Goal: Navigation & Orientation: Understand site structure

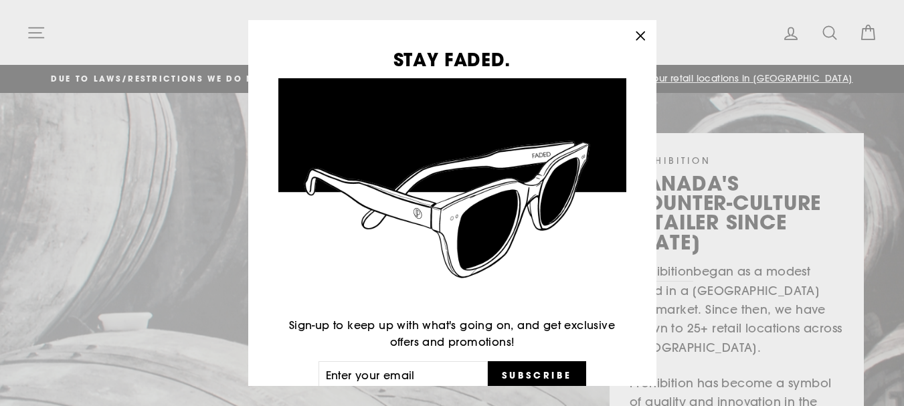
scroll to position [7, 0]
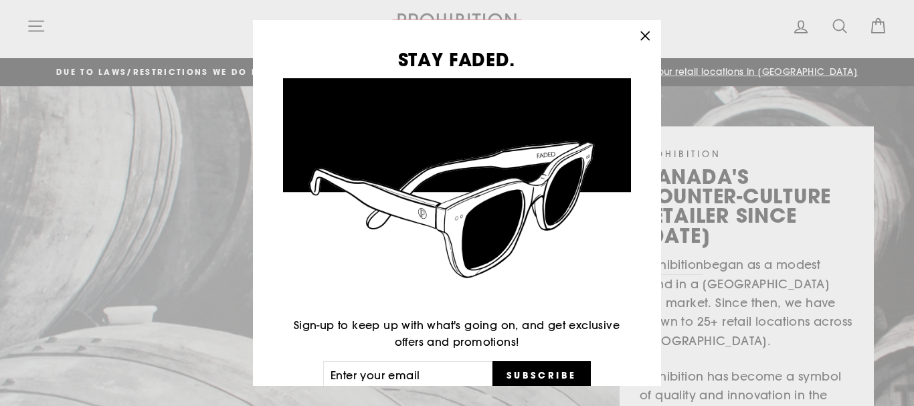
click at [648, 39] on icon "button" at bounding box center [644, 36] width 19 height 19
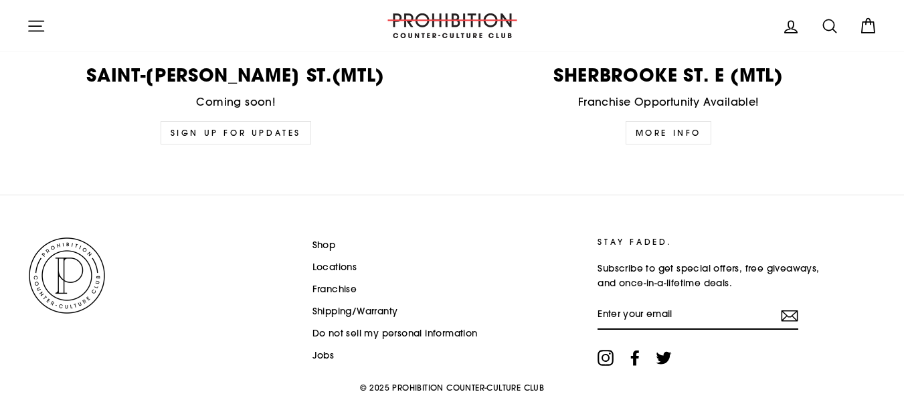
scroll to position [3435, 0]
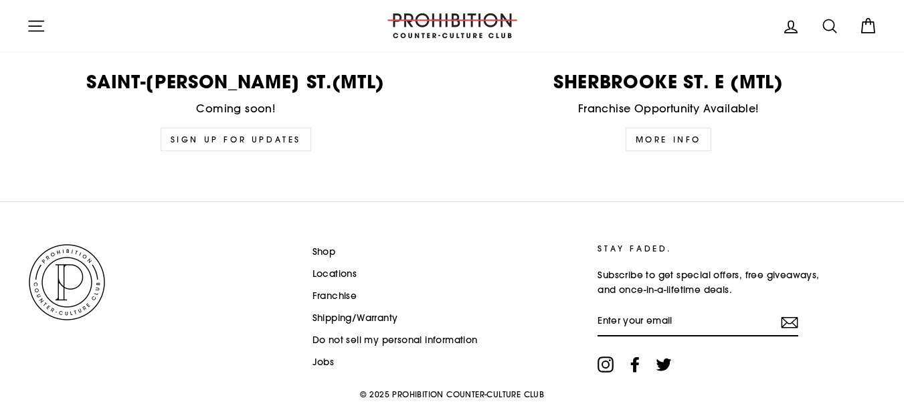
click at [324, 361] on link "Jobs" at bounding box center [323, 363] width 22 height 20
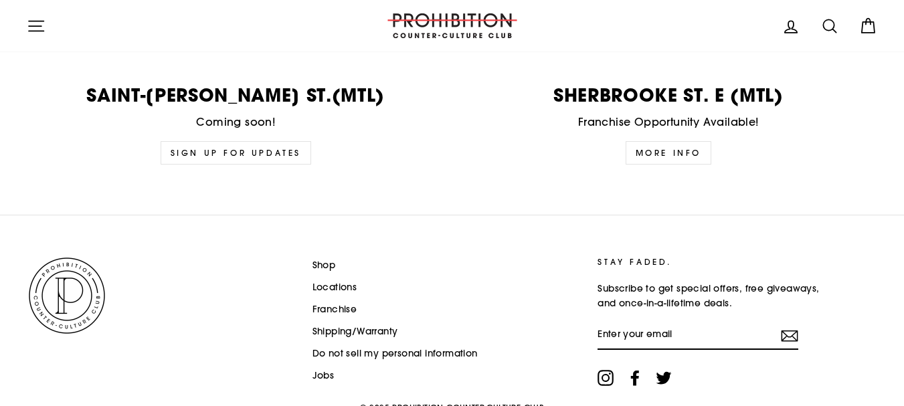
click at [319, 264] on link "Shop" at bounding box center [323, 266] width 23 height 20
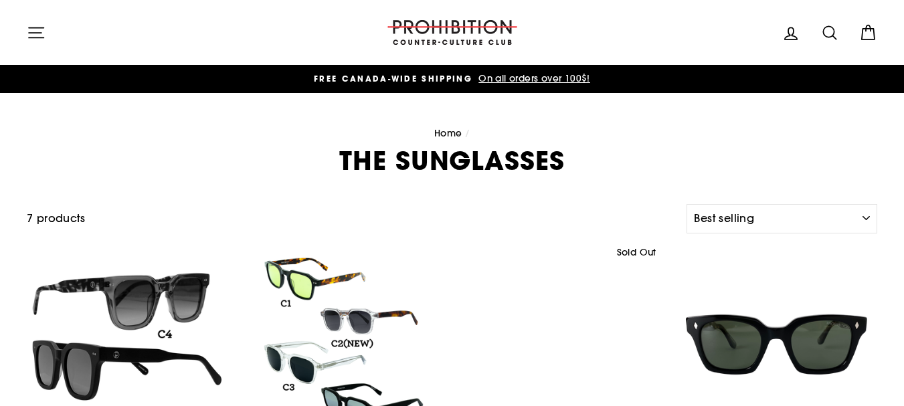
select select "best-selling"
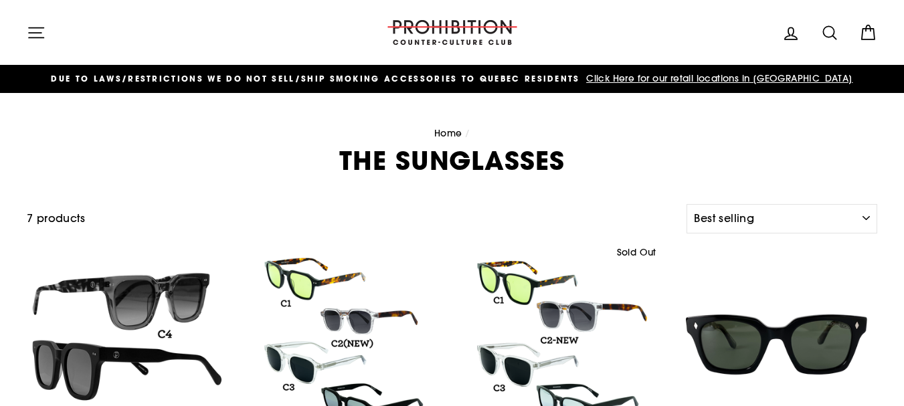
click at [31, 37] on icon "button" at bounding box center [36, 32] width 15 height 10
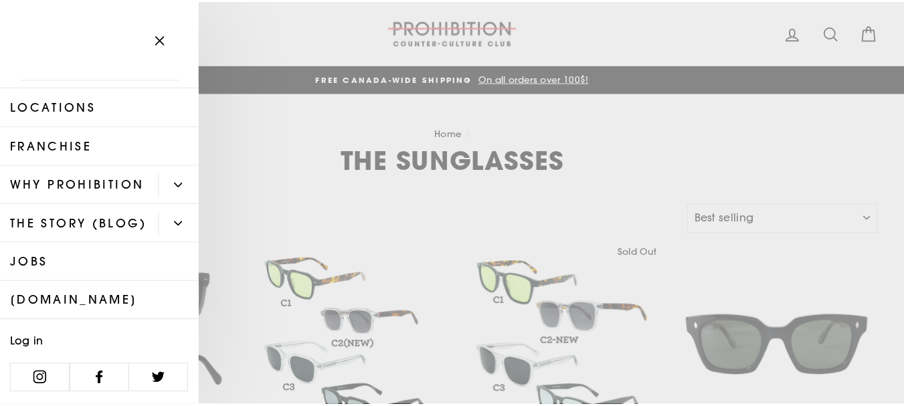
scroll to position [580, 0]
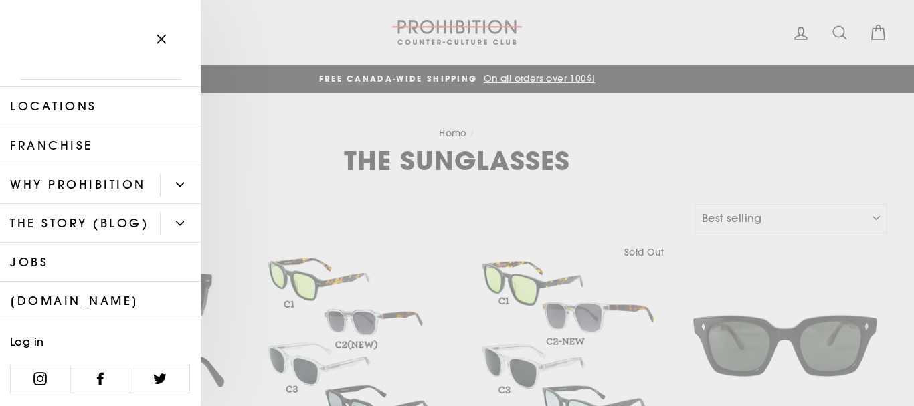
click at [47, 165] on link "WHY PROHIBITION" at bounding box center [80, 184] width 160 height 39
click at [158, 43] on icon "button" at bounding box center [161, 39] width 8 height 8
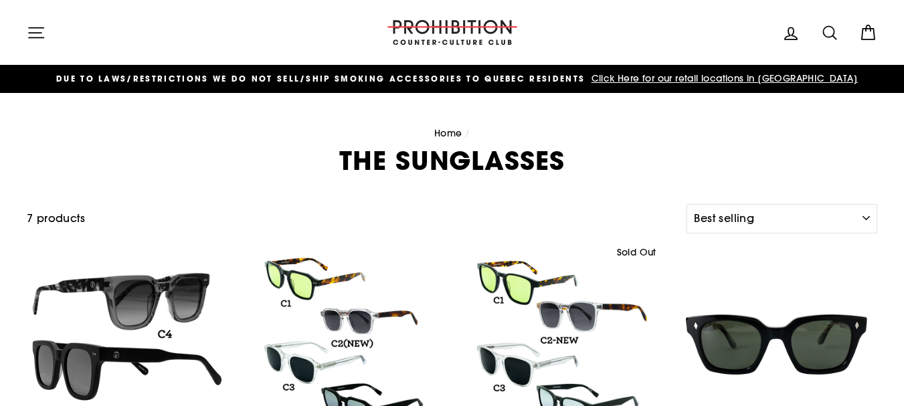
click at [236, 80] on span "DUE TO LAWS/restrictions WE DO NOT SELL/SHIP SMOKING ACCESSORIES to qUEBEC RESI…" at bounding box center [320, 78] width 528 height 11
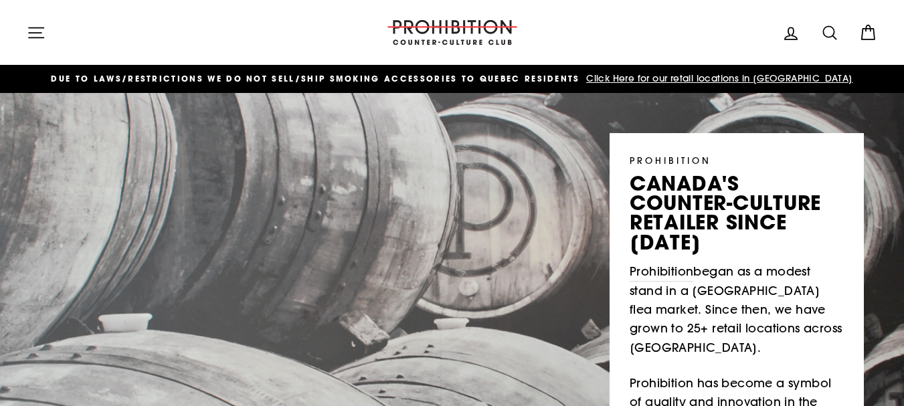
click at [40, 34] on icon "button" at bounding box center [36, 32] width 19 height 19
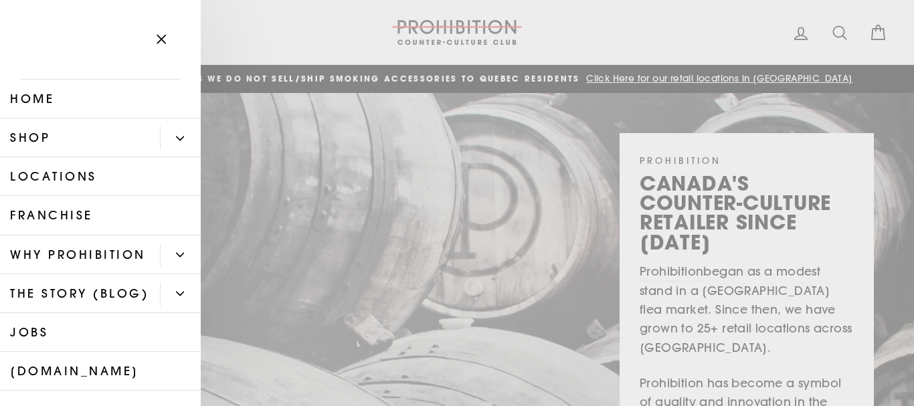
click at [172, 306] on button "Primary" at bounding box center [180, 293] width 41 height 23
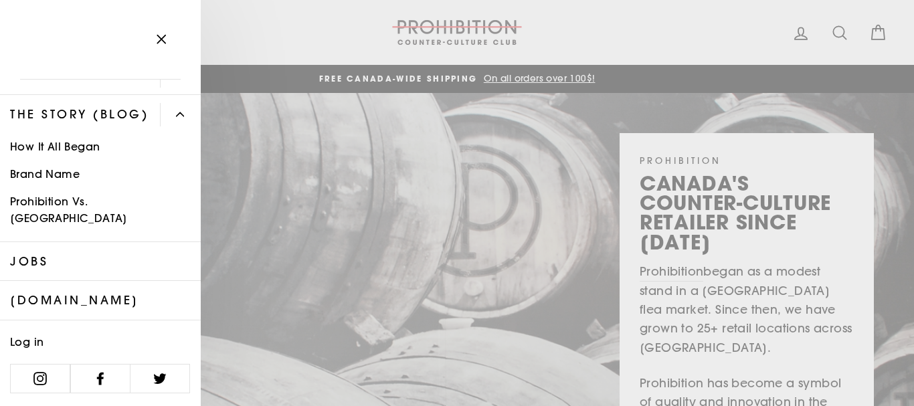
scroll to position [187, 0]
click at [67, 228] on link "Prohibition Vs. [GEOGRAPHIC_DATA]" at bounding box center [100, 210] width 201 height 44
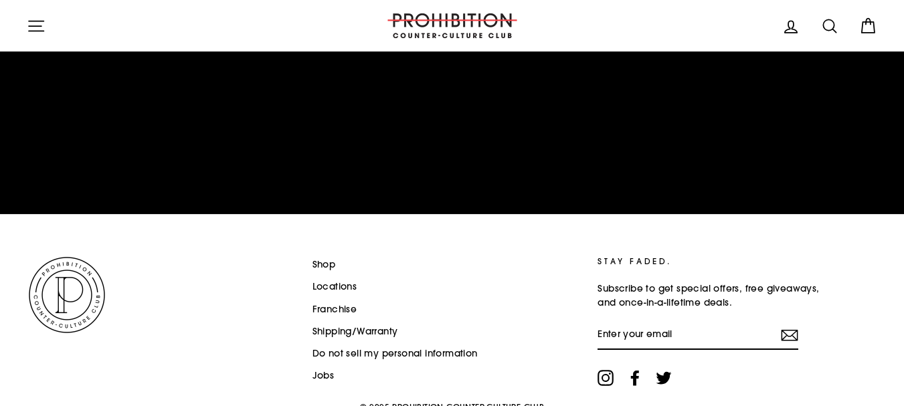
scroll to position [5008, 0]
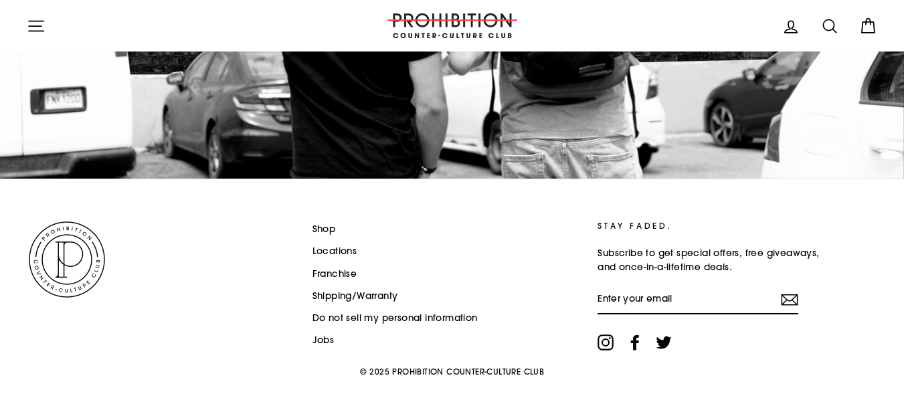
click at [437, 13] on div at bounding box center [452, 26] width 134 height 38
click at [74, 239] on img at bounding box center [67, 259] width 80 height 80
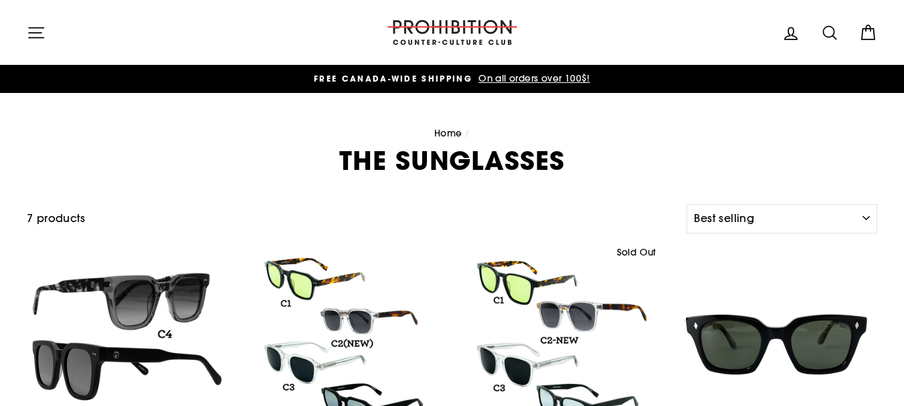
select select "best-selling"
